Goal: Find contact information: Find contact information

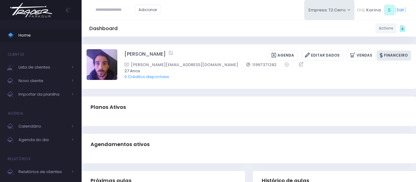
click at [396, 55] on link "Financeiro" at bounding box center [393, 55] width 34 height 10
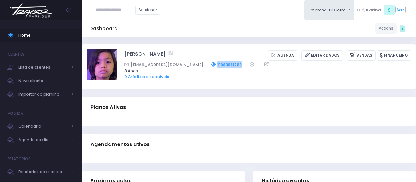
drag, startPoint x: 220, startPoint y: 65, endPoint x: 192, endPoint y: 65, distance: 27.7
click at [192, 65] on div "ho.tin.hung@gmail.com 11983861788" at bounding box center [263, 65] width 278 height 6
copy link "11983861788"
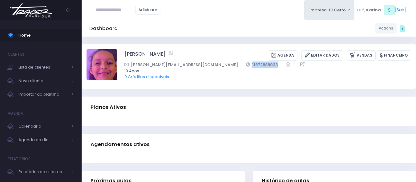
drag, startPoint x: 233, startPoint y: 64, endPoint x: 196, endPoint y: 67, distance: 36.4
click at [196, 67] on div "camilla.fozzati@hotmail.com 11972888033" at bounding box center [263, 65] width 278 height 6
copy div "11972888033"
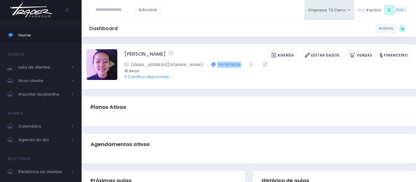
drag, startPoint x: 222, startPoint y: 63, endPoint x: 194, endPoint y: 65, distance: 28.1
click at [194, 65] on div "juliadachi09@gmail.com 11978119638" at bounding box center [263, 65] width 278 height 6
copy link "11978119638"
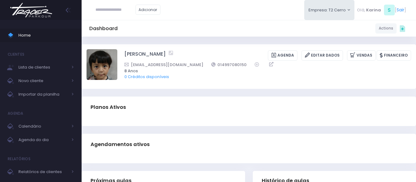
scroll to position [0, 1]
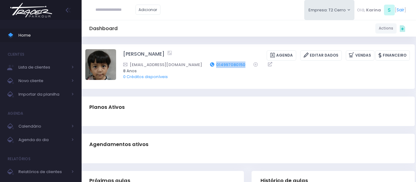
drag, startPoint x: 232, startPoint y: 63, endPoint x: 200, endPoint y: 64, distance: 32.3
click at [200, 64] on div "[EMAIL_ADDRESS][DOMAIN_NAME] 014997080150" at bounding box center [262, 65] width 278 height 6
copy link "014997080150"
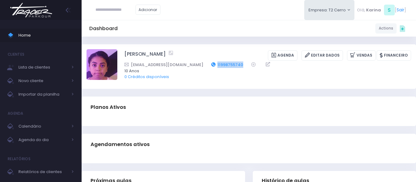
drag, startPoint x: 225, startPoint y: 64, endPoint x: 192, endPoint y: 64, distance: 32.3
click at [192, 64] on div "carolcosta@outlook.com 11998755740" at bounding box center [263, 65] width 278 height 6
copy link "11998755740"
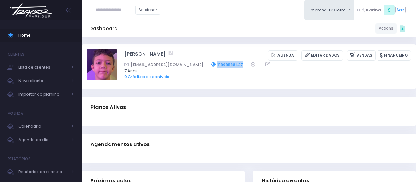
drag, startPoint x: 226, startPoint y: 63, endPoint x: 196, endPoint y: 66, distance: 30.3
click at [196, 66] on div "docaferraz@hotmail.com 11999886427" at bounding box center [263, 65] width 278 height 6
copy div "11999886427"
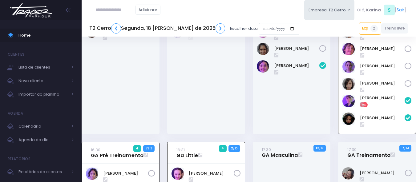
scroll to position [44, 0]
click at [371, 25] on link "Exp 2" at bounding box center [370, 28] width 22 height 12
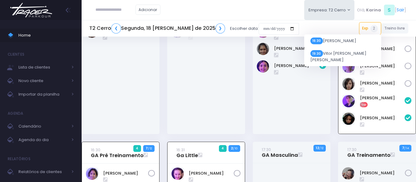
click at [327, 26] on div "T2 Cerro ❮ Segunda, 18 de Agosto de 2025 ❯ Escolher data: Exp 2 16:30 Max Passa…" at bounding box center [249, 29] width 334 height 14
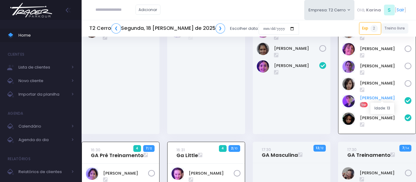
click at [372, 96] on link "Max Passamani" at bounding box center [382, 98] width 45 height 6
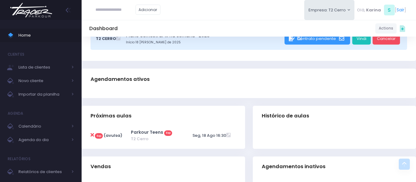
scroll to position [31, 0]
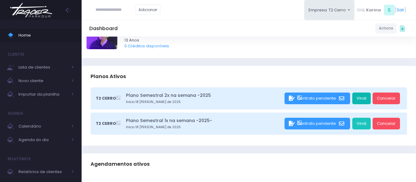
click at [362, 98] on link "Vindi" at bounding box center [361, 99] width 18 height 12
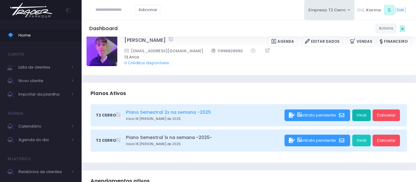
scroll to position [0, 0]
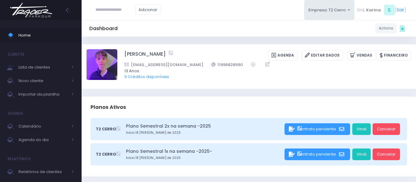
click at [35, 15] on img at bounding box center [31, 10] width 47 height 22
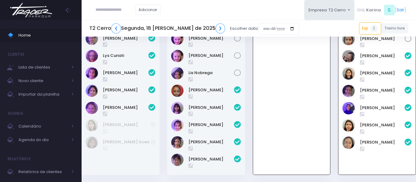
scroll to position [185, 0]
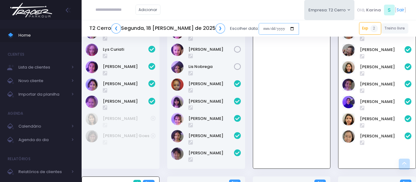
click at [258, 30] on input "date" at bounding box center [278, 29] width 40 height 12
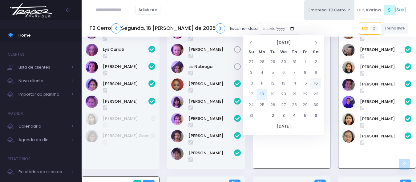
click at [316, 83] on td "16" at bounding box center [315, 83] width 11 height 11
type input "**********"
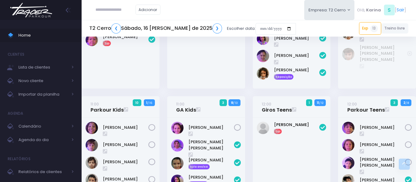
scroll to position [502, 0]
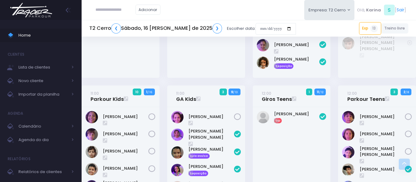
click at [40, 10] on img at bounding box center [31, 10] width 47 height 22
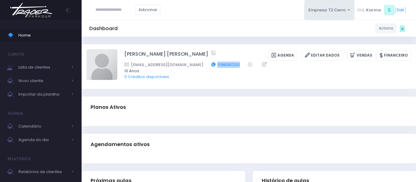
drag, startPoint x: 222, startPoint y: 63, endPoint x: 193, endPoint y: 65, distance: 29.3
click at [193, 65] on div "carol_afo@hotmail.com 1198581200" at bounding box center [263, 65] width 278 height 6
copy div "1198581200"
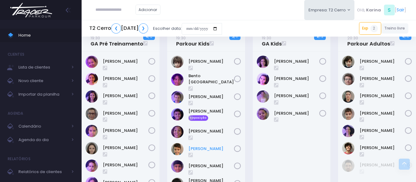
scroll to position [555, 0]
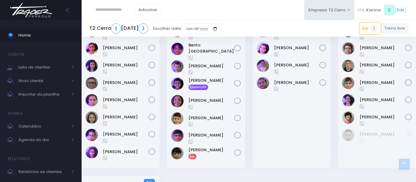
click at [114, 10] on input "text" at bounding box center [115, 10] width 40 height 12
paste input "**********"
click at [115, 7] on input "**********" at bounding box center [115, 10] width 40 height 12
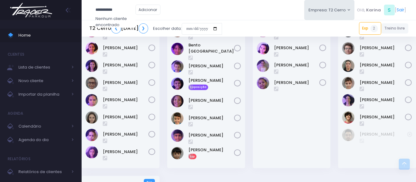
paste input "text"
click at [118, 10] on input "**********" at bounding box center [115, 10] width 40 height 12
paste input "**"
click at [112, 8] on input "**********" at bounding box center [115, 10] width 40 height 12
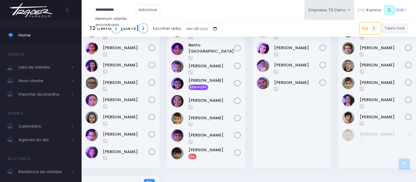
click at [99, 10] on input "**********" at bounding box center [115, 10] width 40 height 12
click at [119, 9] on input "**********" at bounding box center [115, 10] width 40 height 12
paste input "text"
type input "**********"
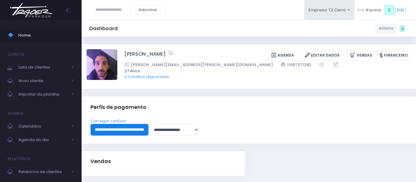
click at [133, 128] on input "**********" at bounding box center [119, 130] width 58 height 12
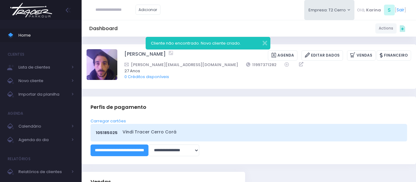
click at [163, 129] on div "105185025 Vindi Tracer [GEOGRAPHIC_DATA]" at bounding box center [248, 133] width 316 height 18
click at [161, 131] on link "Vindi Tracer Cerro Corá" at bounding box center [260, 132] width 277 height 6
click at [264, 43] on button "button" at bounding box center [260, 42] width 12 height 7
